Goal: Find specific page/section: Find specific page/section

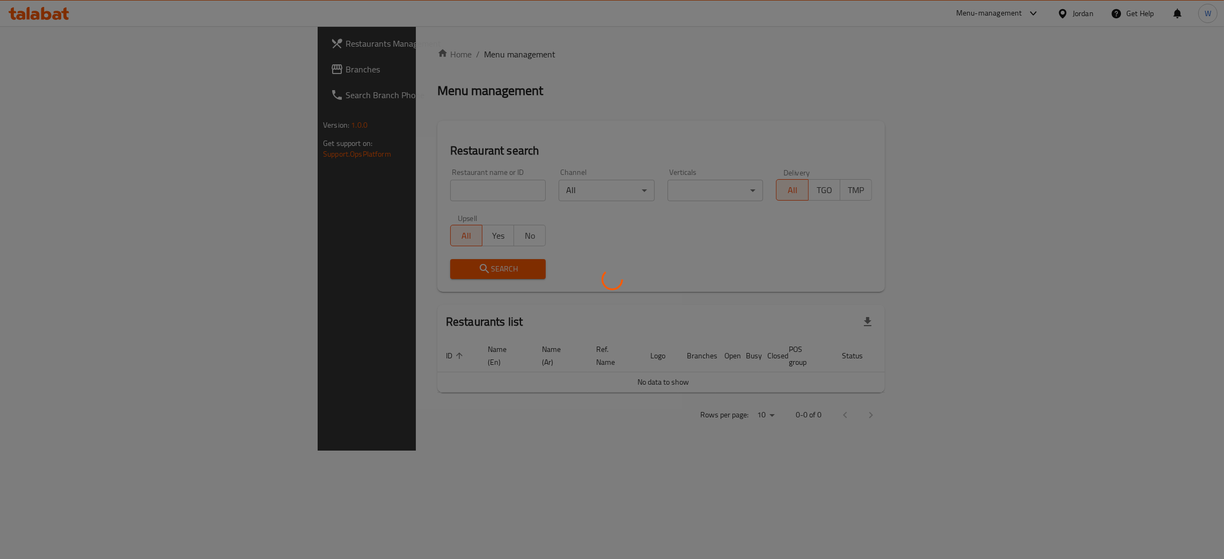
click at [336, 192] on div at bounding box center [612, 279] width 1224 height 559
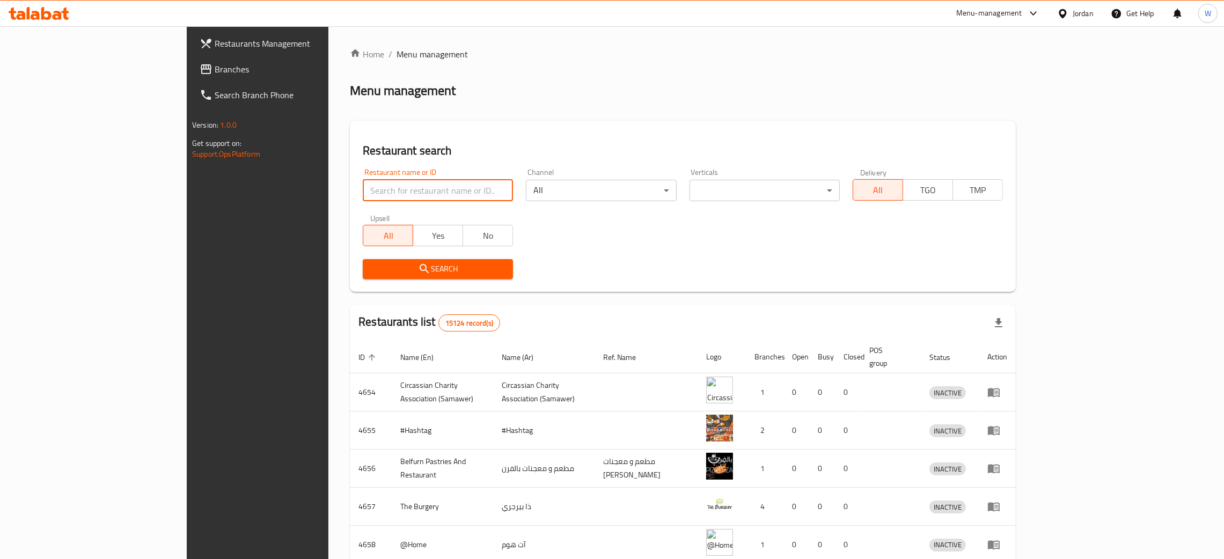
click at [363, 191] on input "search" at bounding box center [438, 190] width 150 height 21
type input "kiwi"
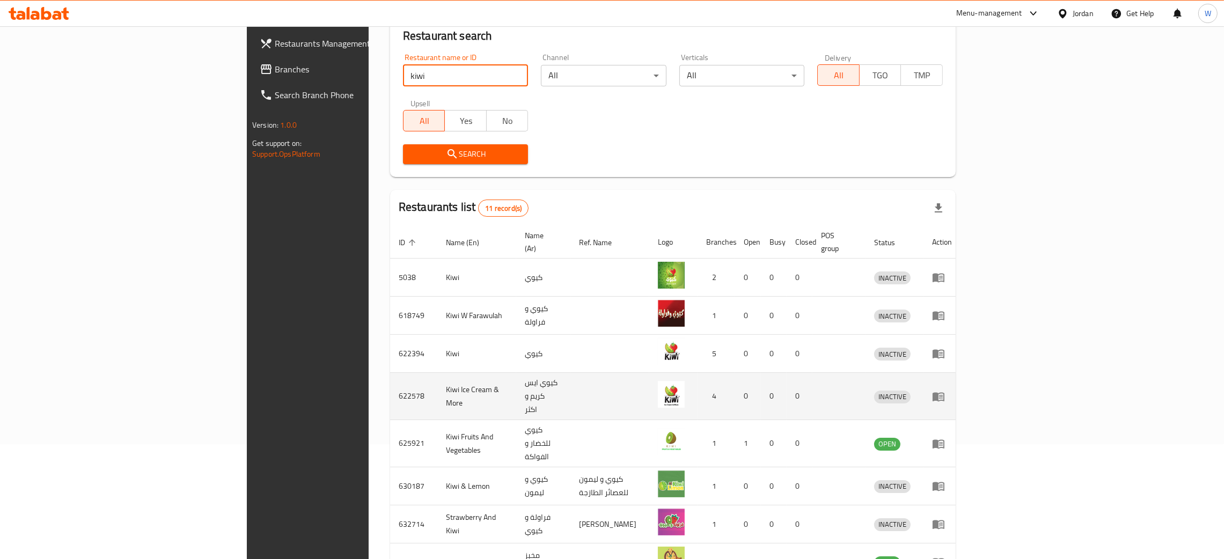
scroll to position [81, 0]
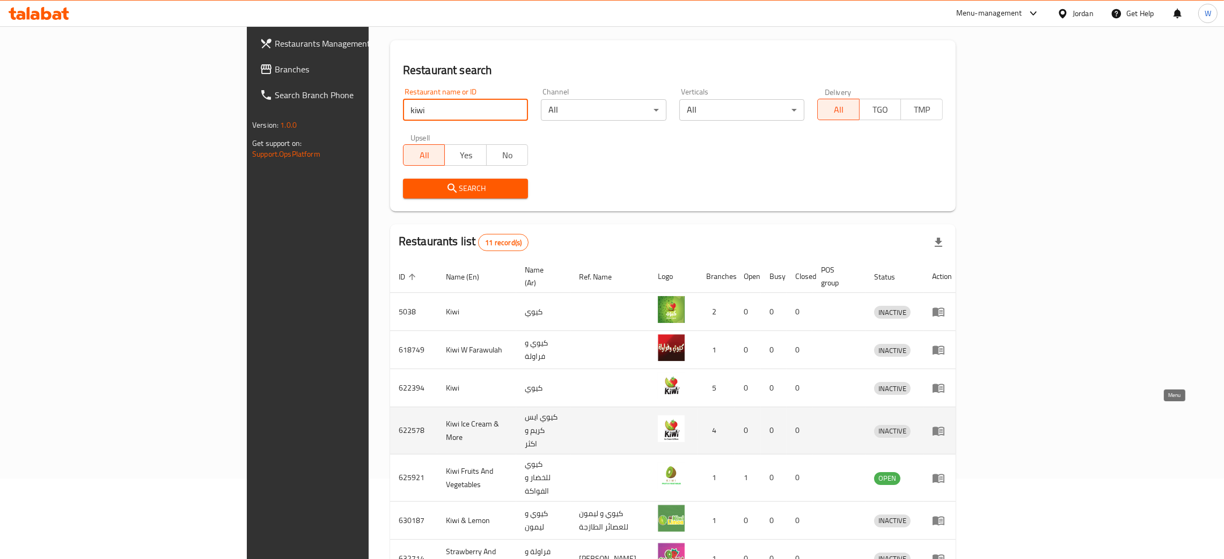
click at [945, 427] on icon "enhanced table" at bounding box center [939, 431] width 12 height 9
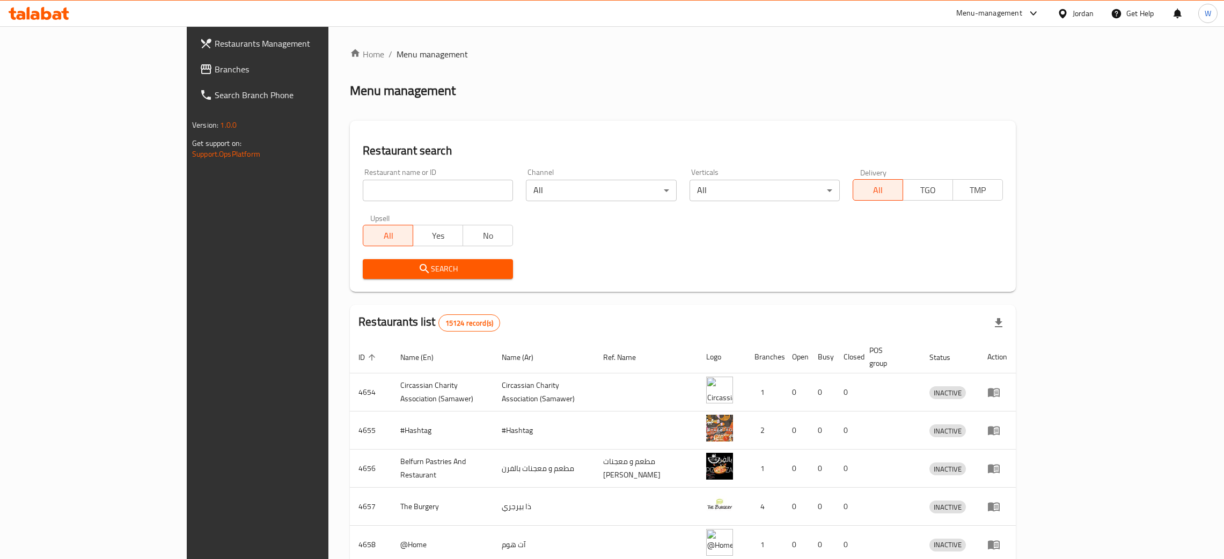
scroll to position [67, 0]
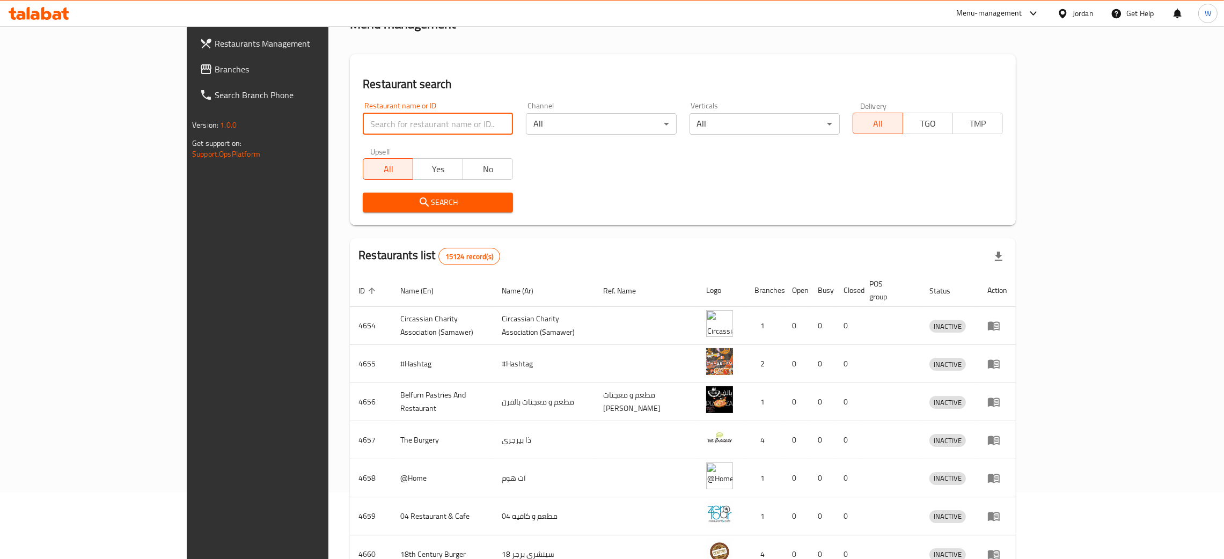
click at [371, 123] on input "search" at bounding box center [438, 123] width 150 height 21
type input "kiwi fruits and"
click button "Search" at bounding box center [438, 203] width 150 height 20
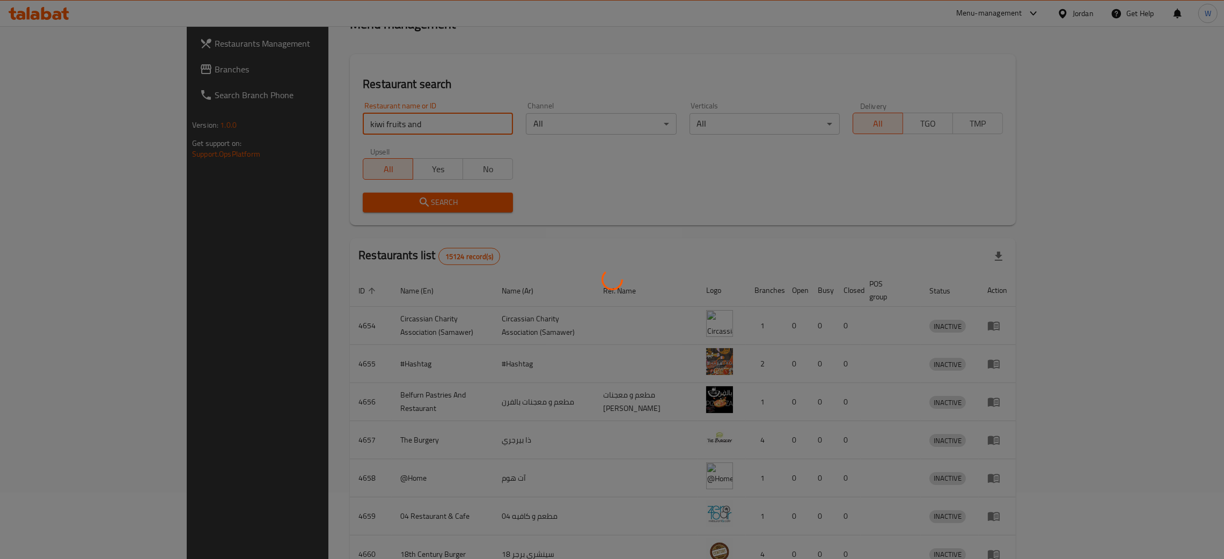
scroll to position [0, 0]
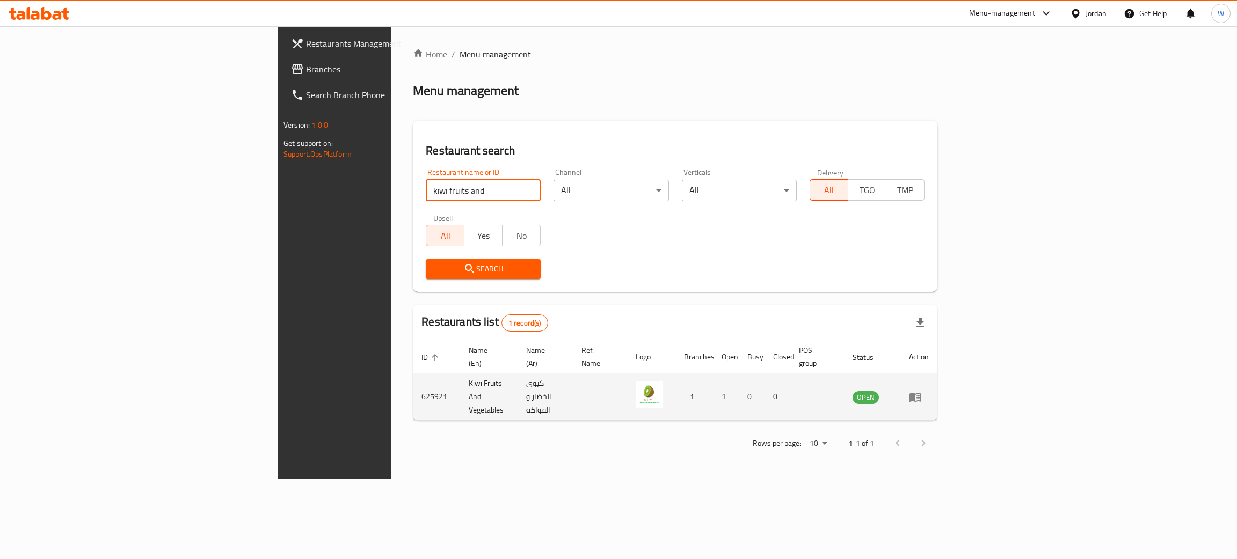
click at [922, 391] on icon "enhanced table" at bounding box center [915, 397] width 13 height 13
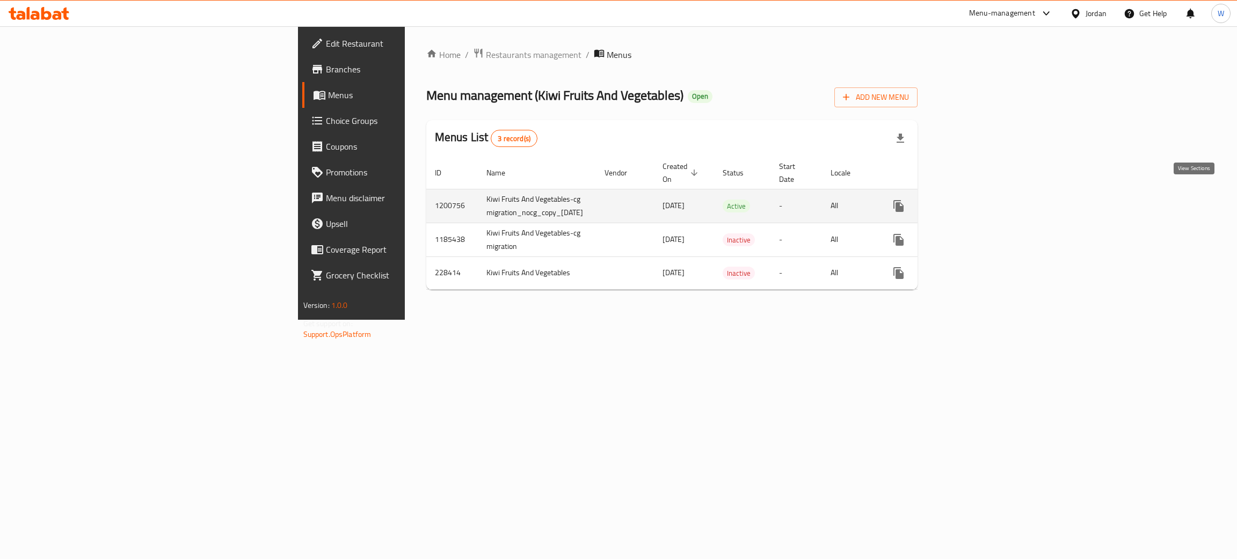
click at [982, 200] on icon "enhanced table" at bounding box center [975, 206] width 13 height 13
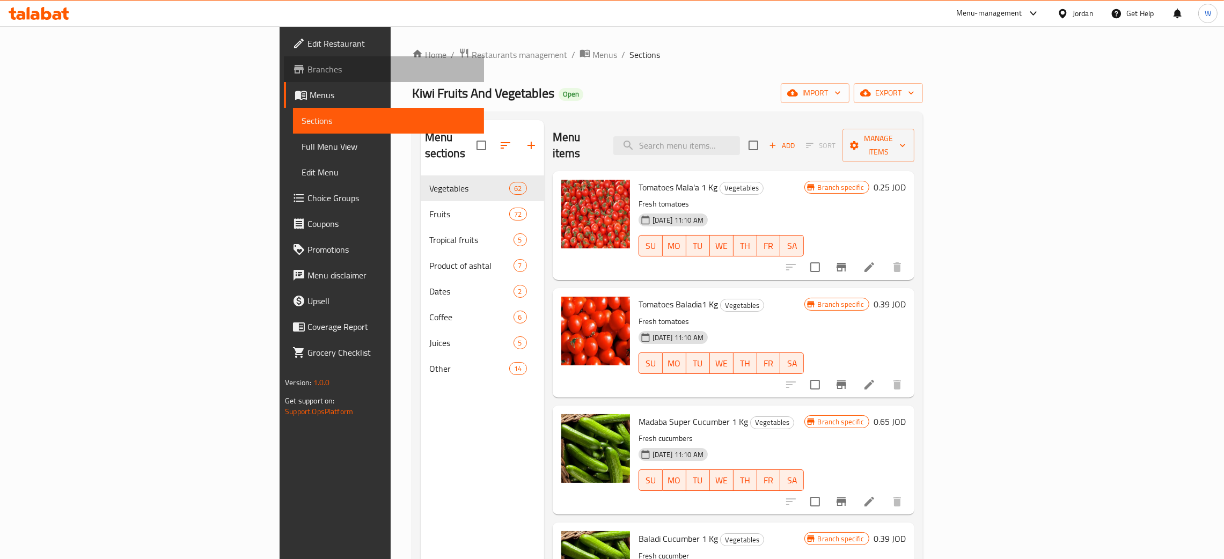
click at [308, 70] on span "Branches" at bounding box center [392, 69] width 168 height 13
